Goal: Transaction & Acquisition: Subscribe to service/newsletter

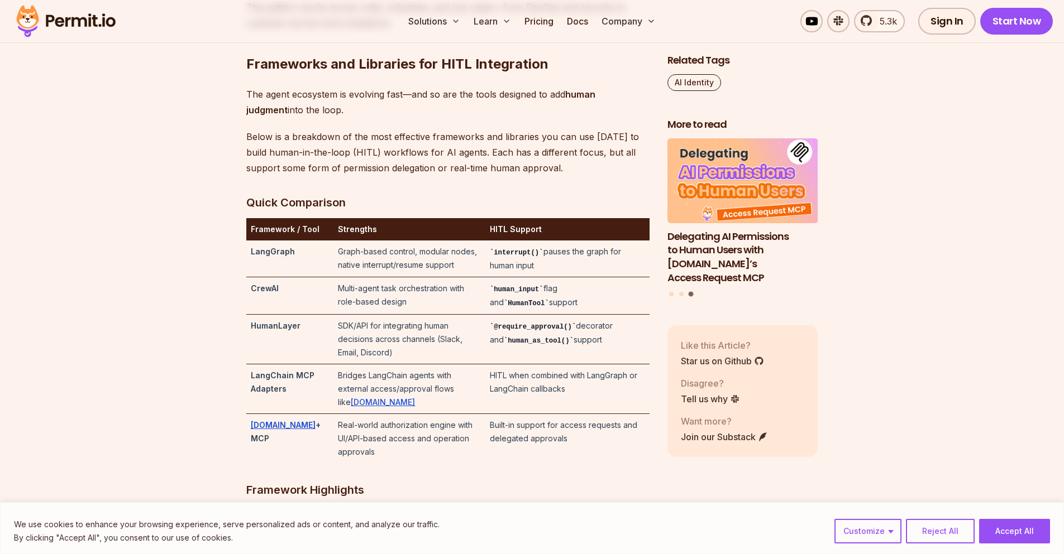
scroll to position [2311, 0]
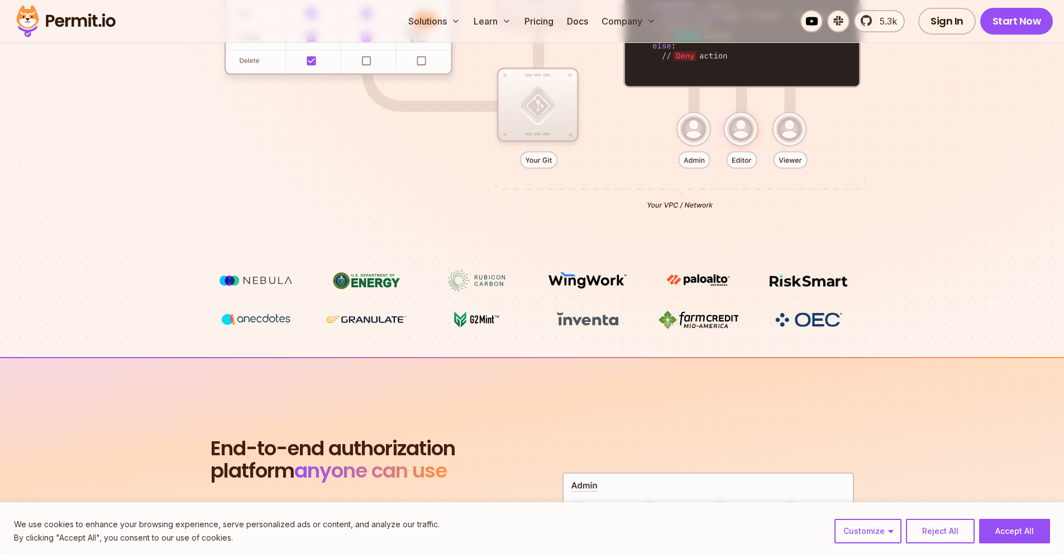
scroll to position [703, 0]
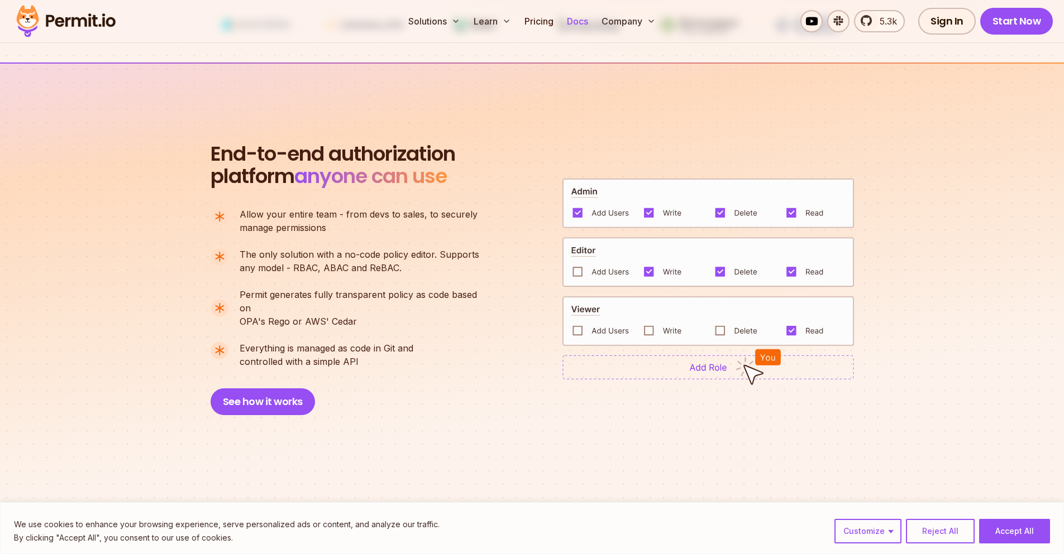
click at [569, 20] on link "Docs" at bounding box center [577, 21] width 30 height 22
click at [535, 26] on link "Pricing" at bounding box center [539, 21] width 38 height 22
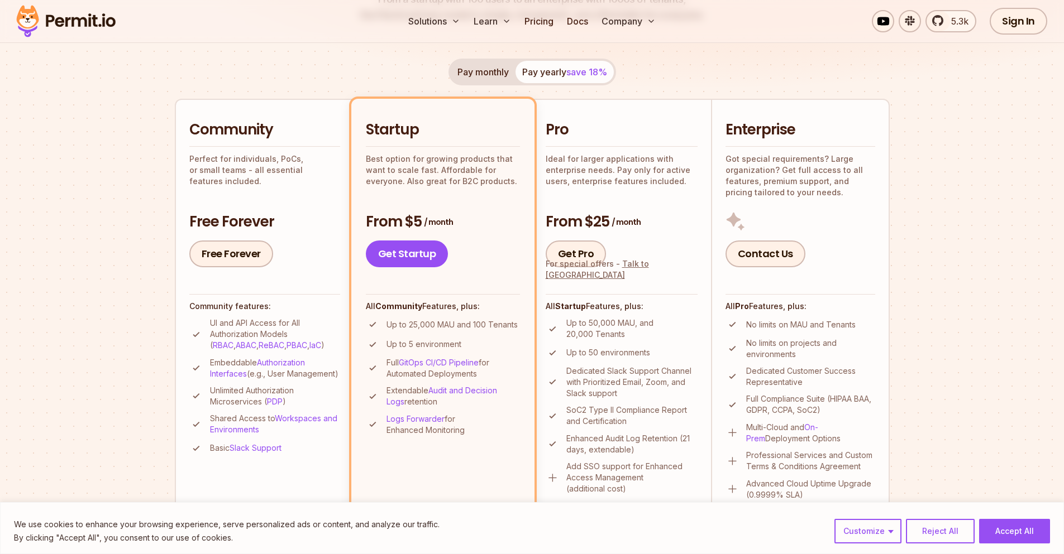
scroll to position [201, 0]
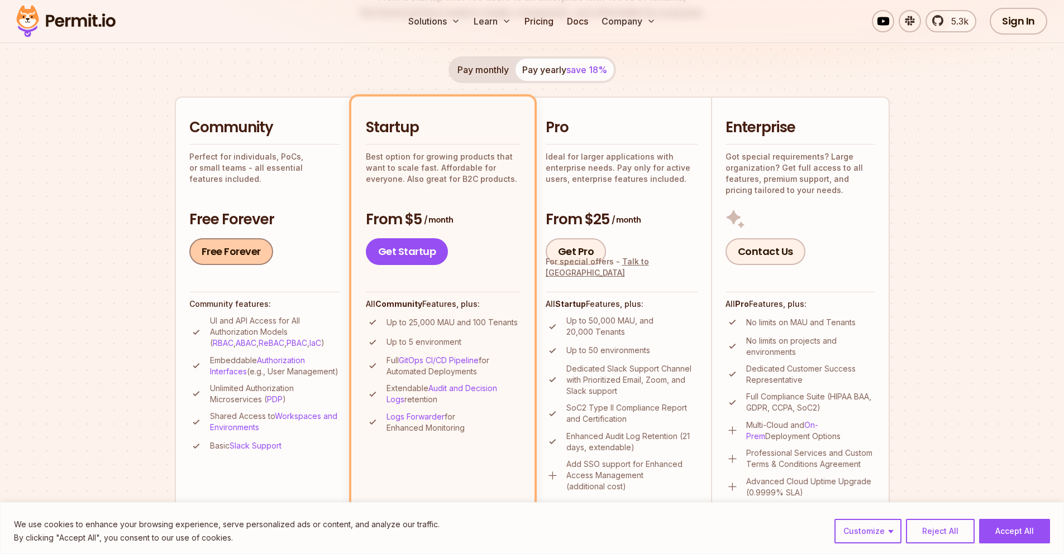
click at [245, 247] on link "Free Forever" at bounding box center [231, 251] width 84 height 27
